Goal: Task Accomplishment & Management: Manage account settings

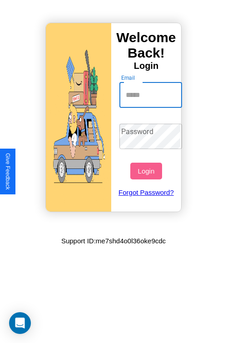
click at [151, 95] on input "Email" at bounding box center [150, 95] width 63 height 25
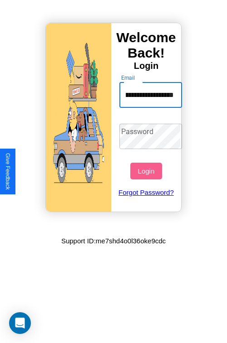
scroll to position [0, 41]
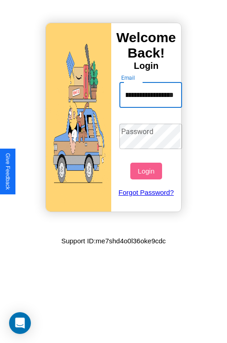
type input "**********"
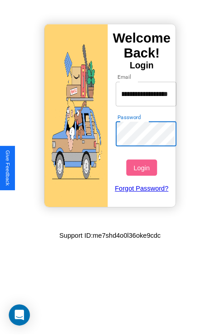
scroll to position [0, 0]
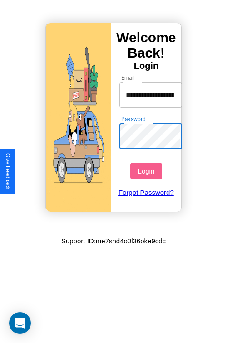
click at [147, 171] on button "Login" at bounding box center [145, 171] width 31 height 17
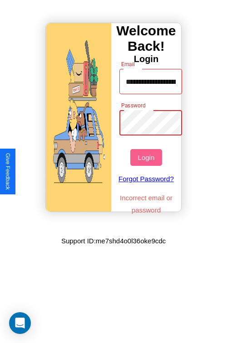
click at [147, 157] on button "Login" at bounding box center [145, 157] width 31 height 17
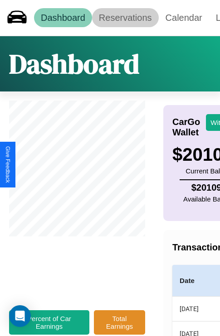
click at [125, 18] on link "Reservations" at bounding box center [125, 17] width 67 height 19
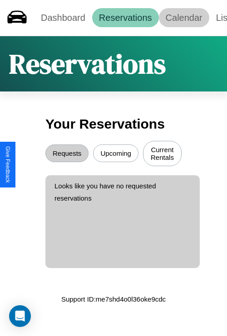
click at [184, 18] on link "Calendar" at bounding box center [184, 17] width 50 height 19
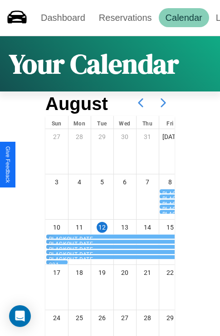
click at [163, 103] on icon at bounding box center [163, 103] width 23 height 23
